Goal: Transaction & Acquisition: Obtain resource

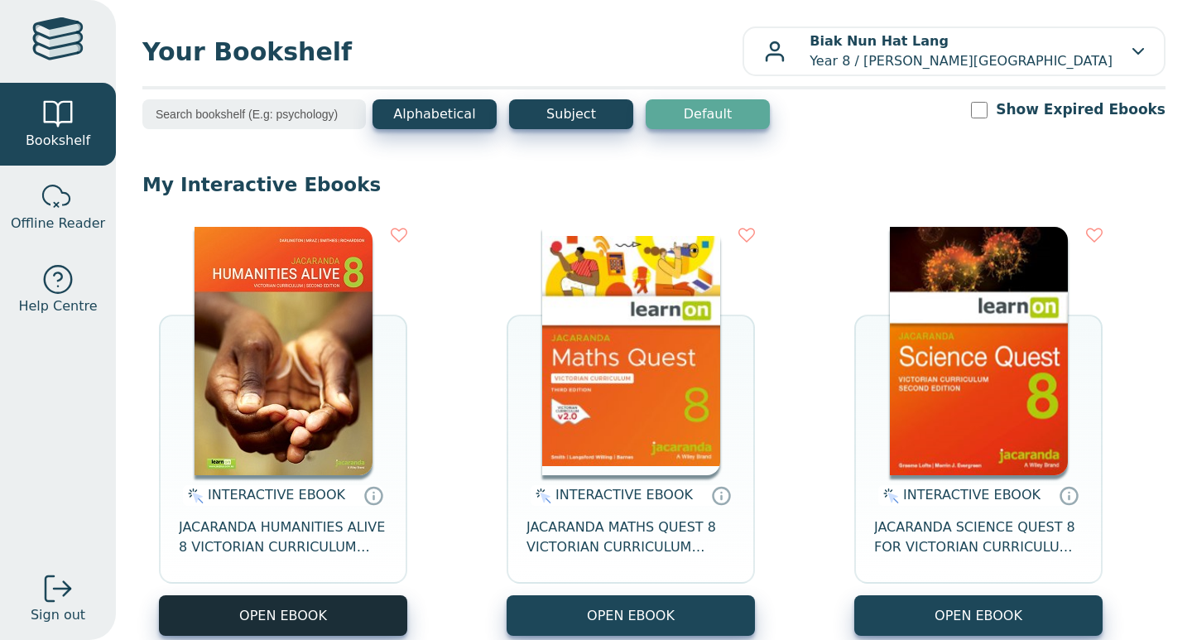
click at [306, 621] on button "OPEN EBOOK" at bounding box center [283, 615] width 248 height 41
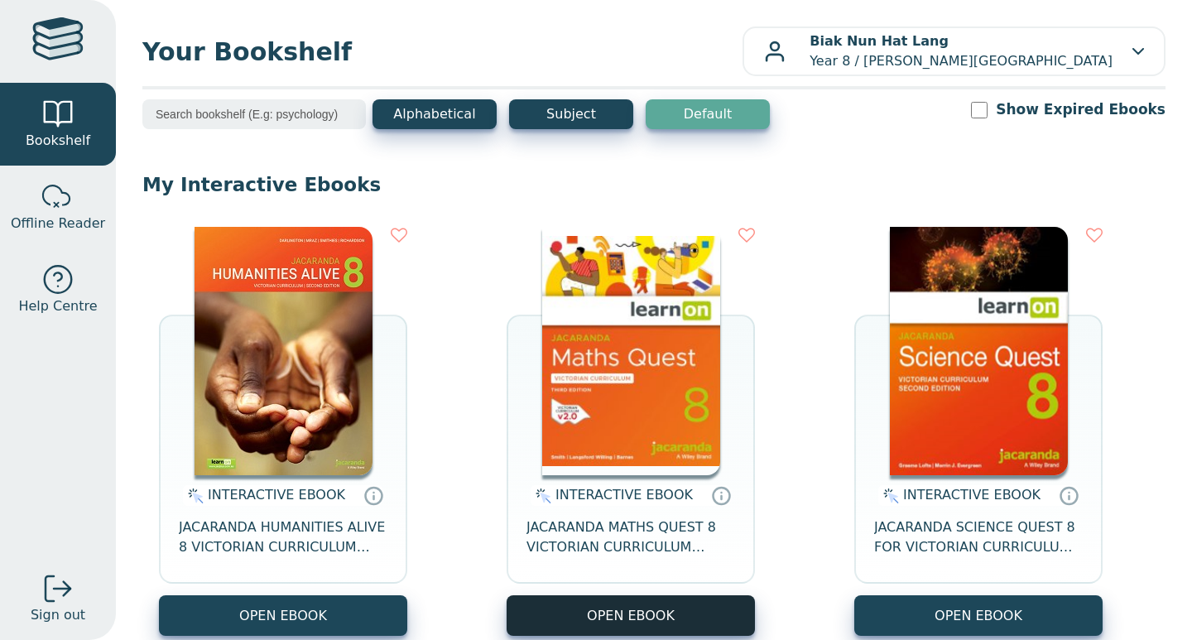
click at [641, 601] on button "OPEN EBOOK" at bounding box center [631, 615] width 248 height 41
